Goal: Task Accomplishment & Management: Manage account settings

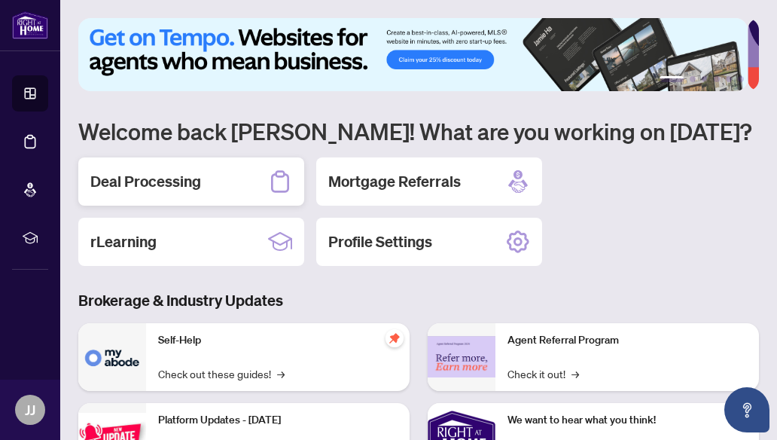
click at [143, 179] on h2 "Deal Processing" at bounding box center [145, 181] width 111 height 21
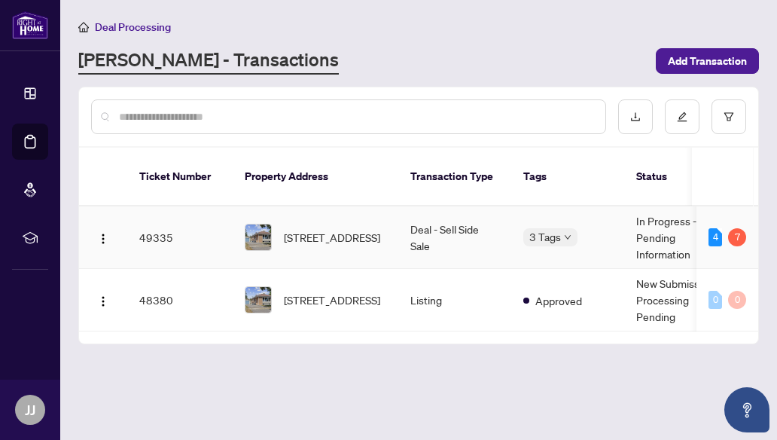
click at [261, 224] on div at bounding box center [258, 237] width 27 height 27
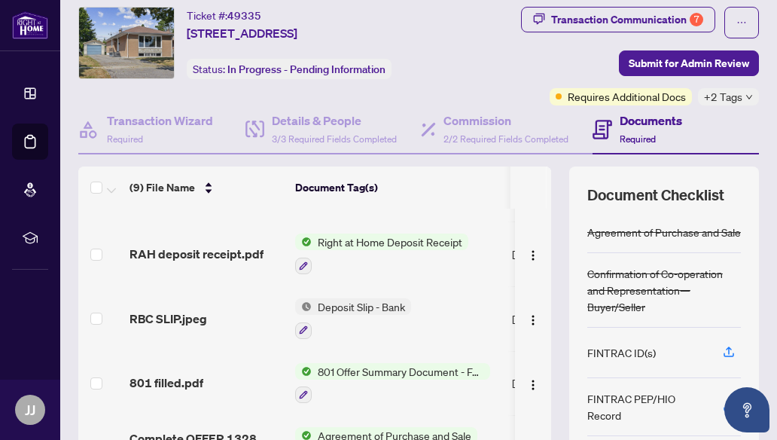
scroll to position [151, 0]
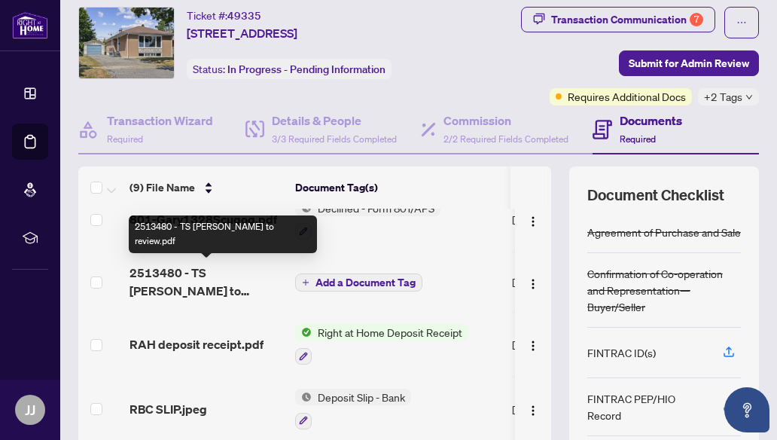
click at [217, 271] on span "2513480 - TS [PERSON_NAME] to review.pdf" at bounding box center [207, 282] width 154 height 36
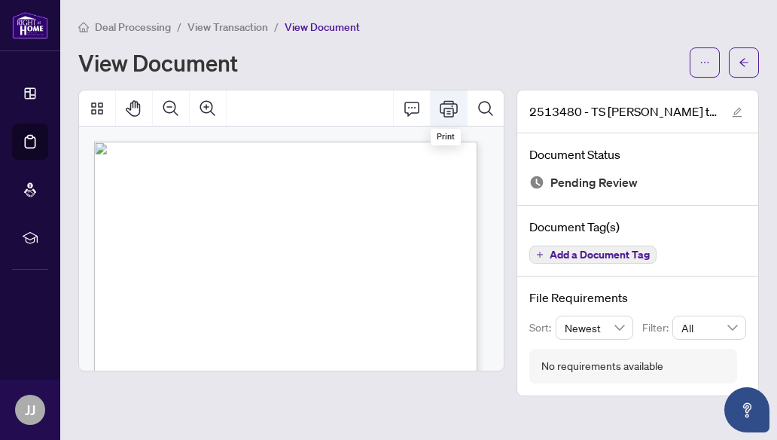
click at [441, 109] on icon "Print" at bounding box center [449, 108] width 18 height 17
click at [742, 56] on span "button" at bounding box center [744, 62] width 11 height 24
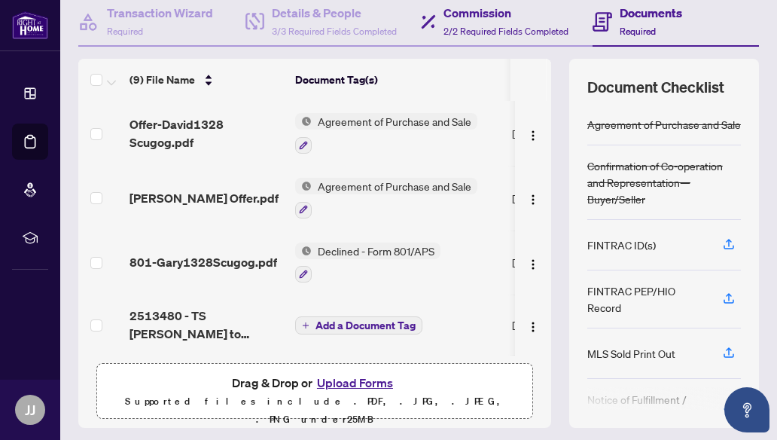
scroll to position [191, 0]
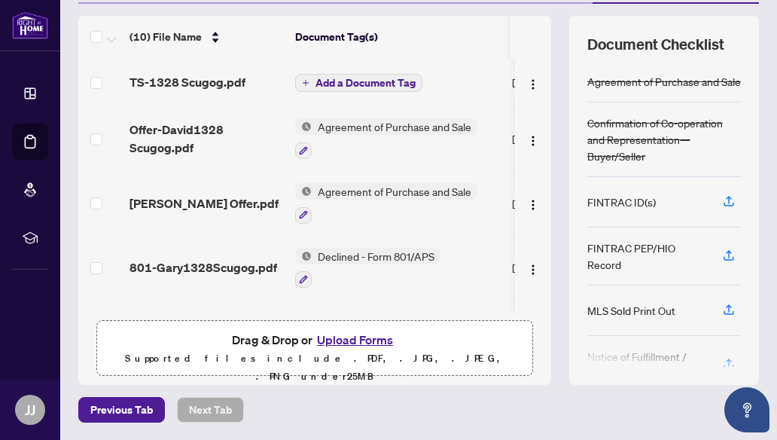
click at [304, 80] on icon "plus" at bounding box center [306, 83] width 8 height 8
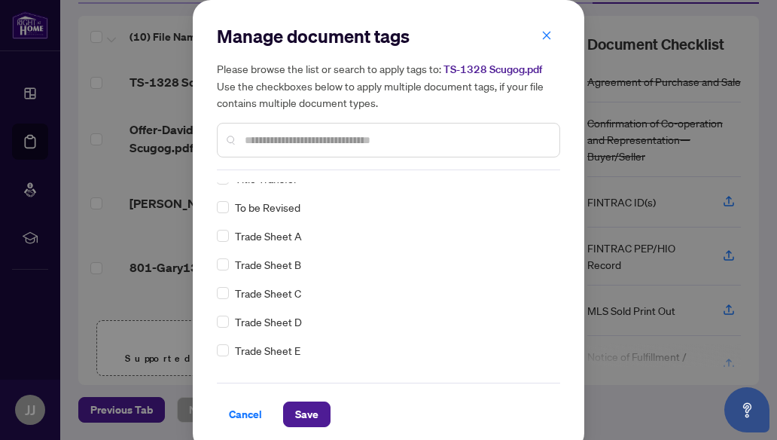
scroll to position [0, 0]
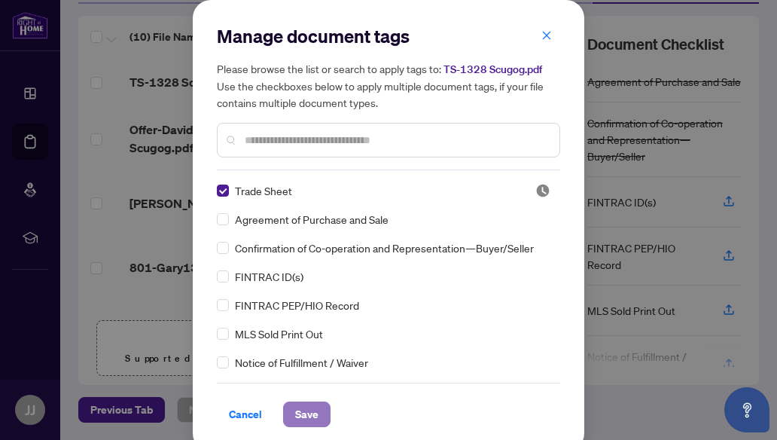
click at [317, 414] on button "Save" at bounding box center [306, 414] width 47 height 26
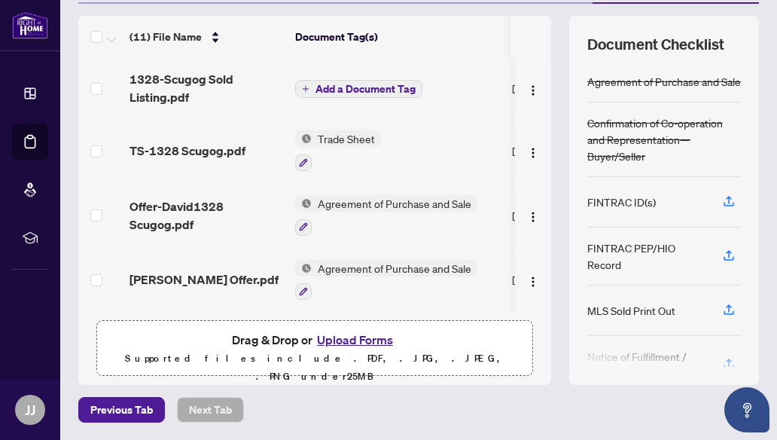
click at [301, 85] on button "Add a Document Tag" at bounding box center [358, 89] width 127 height 18
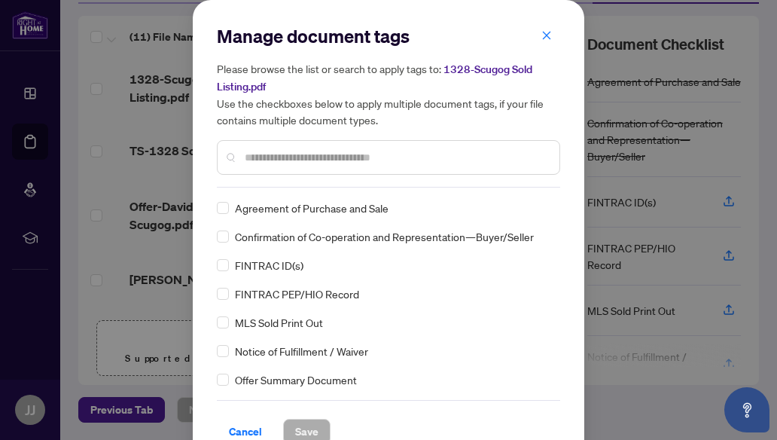
click at [232, 328] on div "MLS Sold Print Out" at bounding box center [384, 322] width 334 height 17
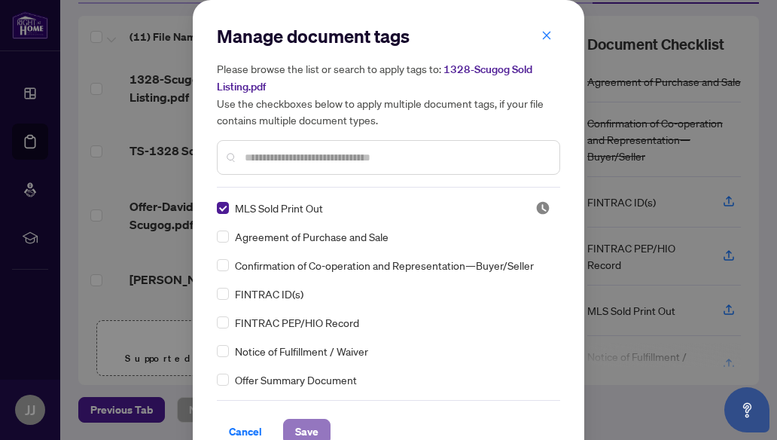
click at [298, 429] on span "Save" at bounding box center [306, 432] width 23 height 24
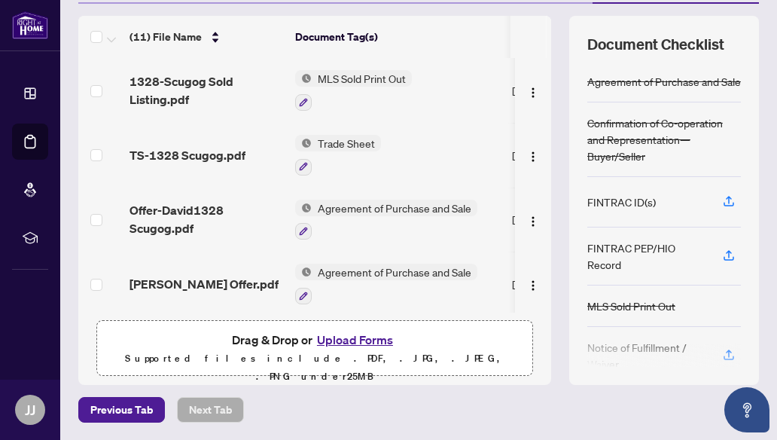
click at [336, 340] on button "Upload Forms" at bounding box center [355, 340] width 85 height 20
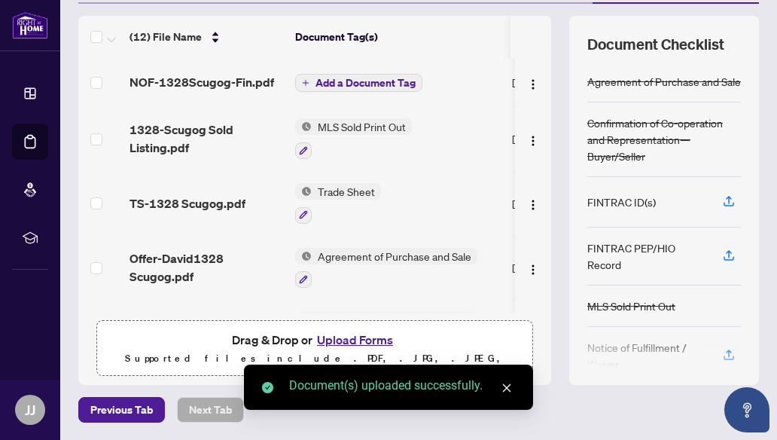
click at [305, 81] on icon "plus" at bounding box center [306, 83] width 8 height 8
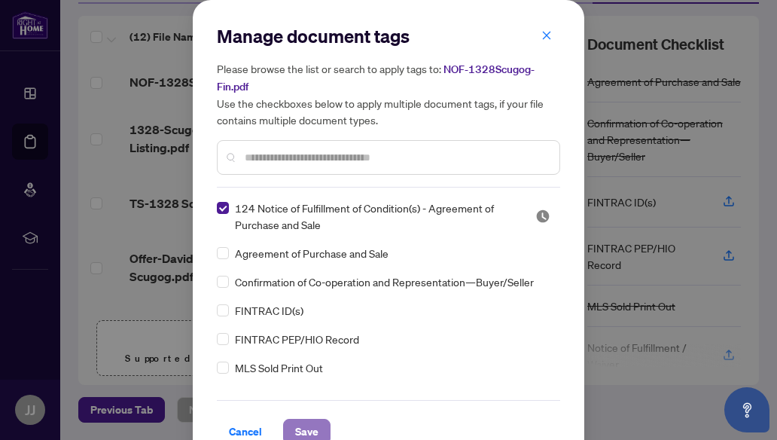
click at [304, 432] on span "Save" at bounding box center [306, 432] width 23 height 24
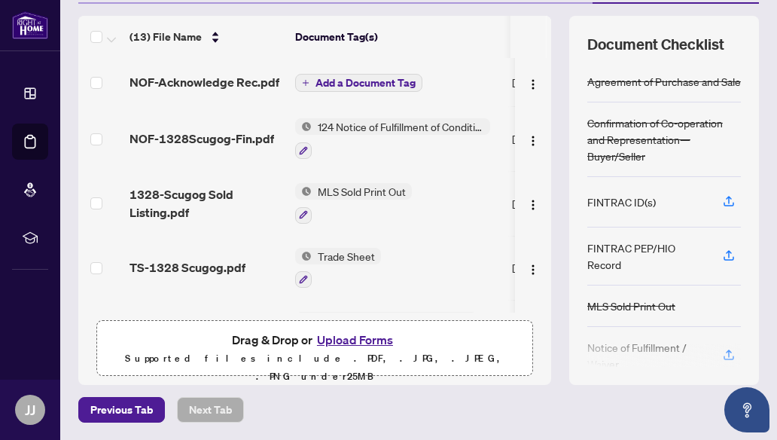
click at [303, 82] on icon "plus" at bounding box center [306, 82] width 6 height 1
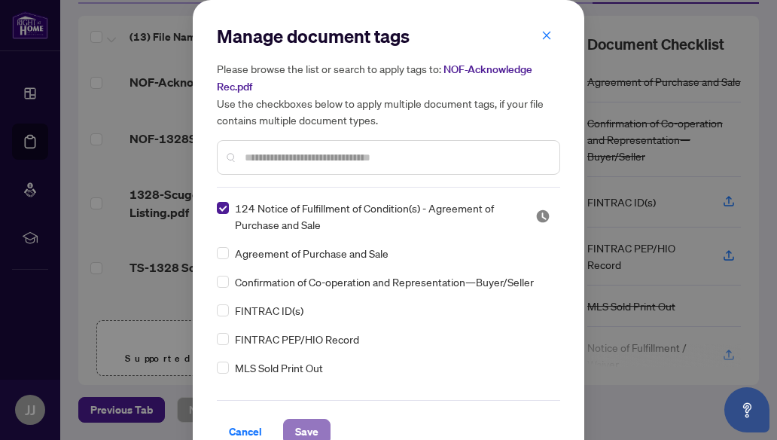
click at [310, 426] on span "Save" at bounding box center [306, 432] width 23 height 24
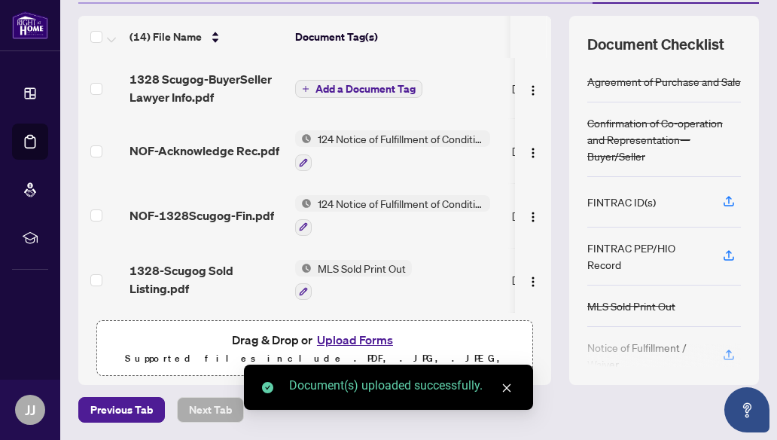
click at [304, 87] on icon "plus" at bounding box center [306, 89] width 8 height 8
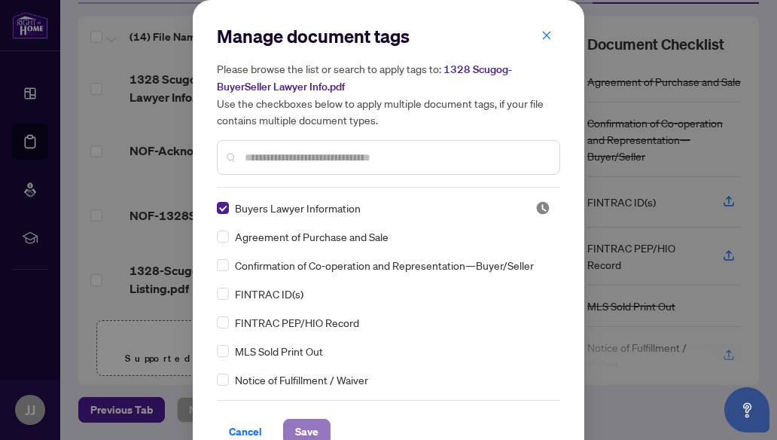
click at [296, 426] on span "Save" at bounding box center [306, 432] width 23 height 24
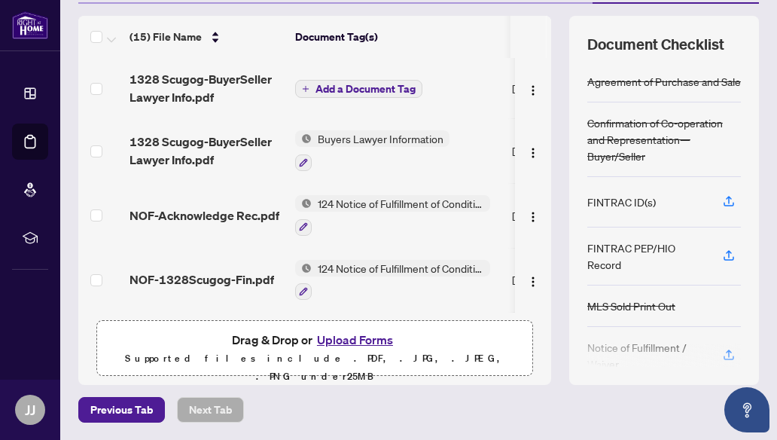
click at [307, 87] on icon "plus" at bounding box center [306, 89] width 8 height 8
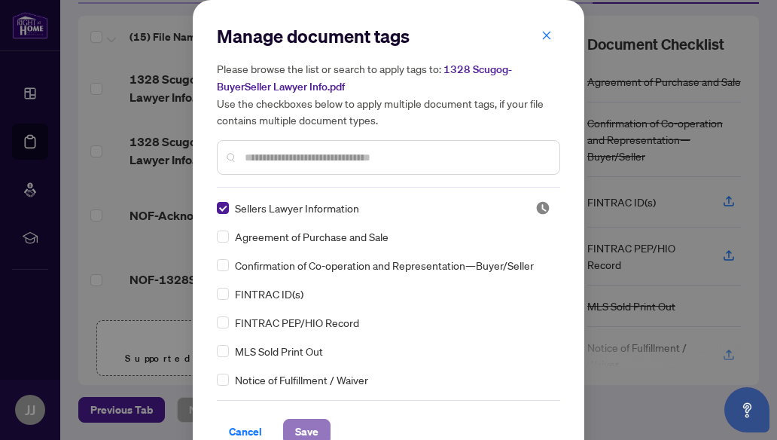
click at [309, 427] on span "Save" at bounding box center [306, 432] width 23 height 24
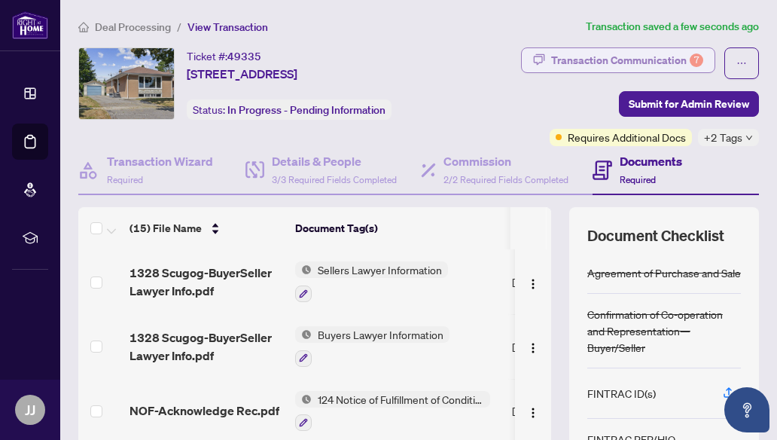
click at [654, 56] on div "Transaction Communication 7" at bounding box center [627, 60] width 152 height 24
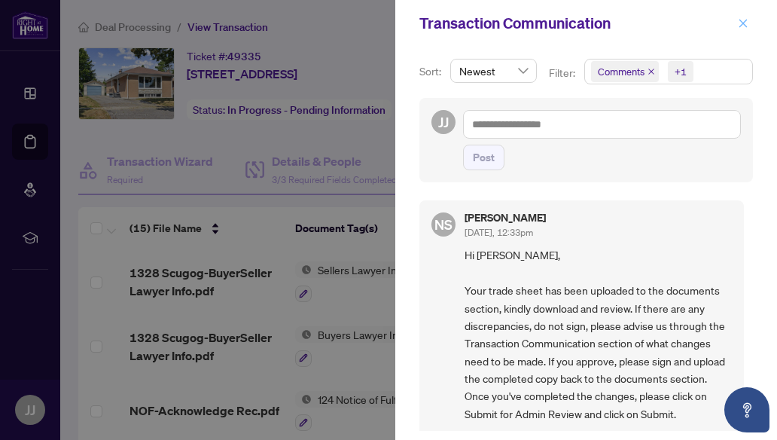
click at [739, 23] on icon "close" at bounding box center [743, 23] width 11 height 11
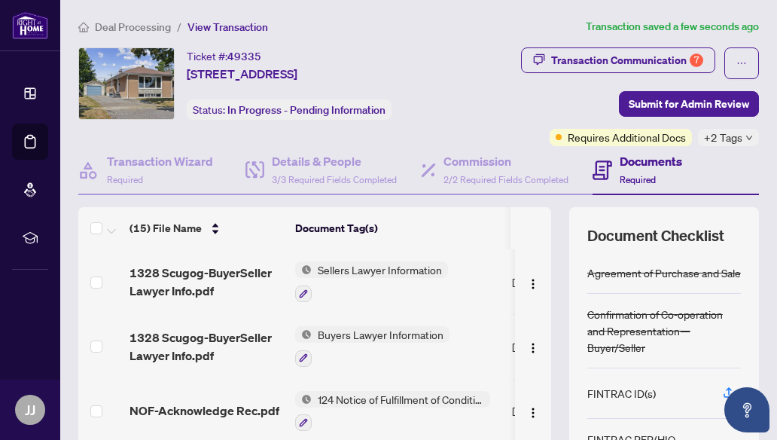
click at [742, 138] on div "+2 Tags" at bounding box center [728, 137] width 61 height 17
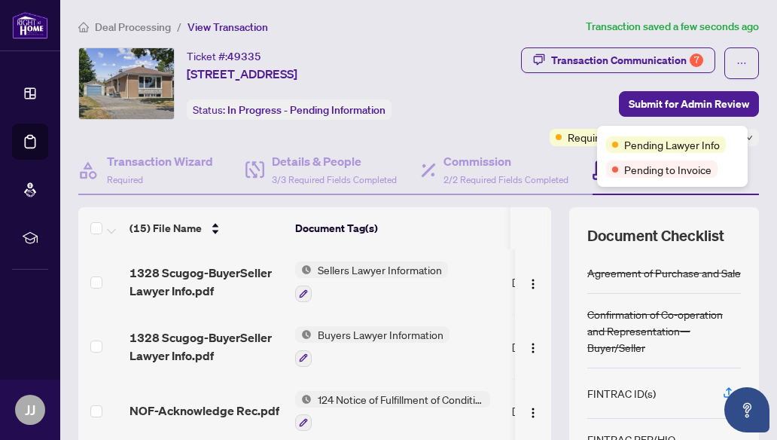
click at [572, 102] on div "Transaction Communication 7 Submit for Admin Review Requires Additional Docs +2…" at bounding box center [609, 96] width 300 height 99
